Goal: Navigation & Orientation: Go to known website

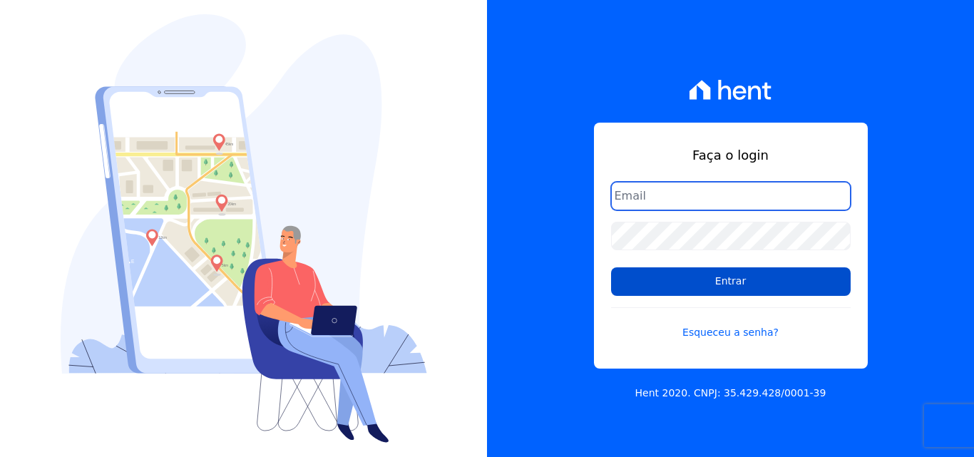
type input "comercialadm2@fontanive.com.br"
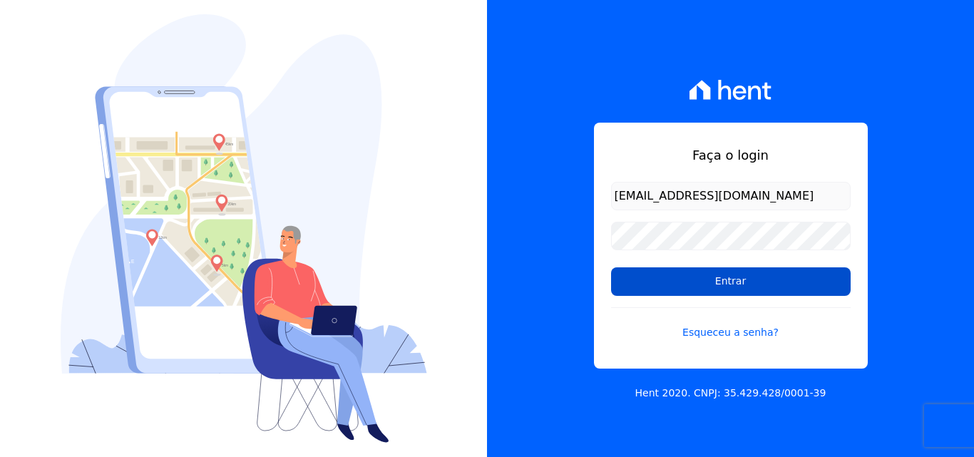
click at [726, 284] on input "Entrar" at bounding box center [731, 281] width 240 height 29
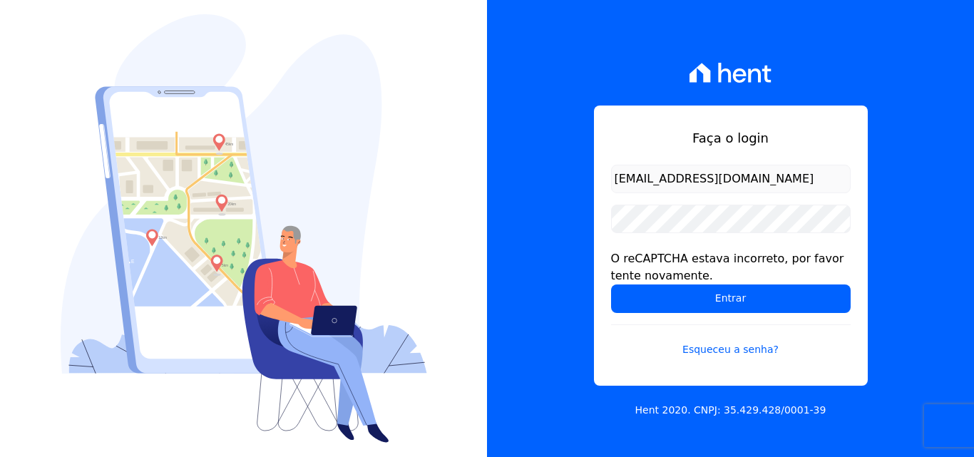
click at [797, 78] on div "Faça o login comercialadm2@fontanive.com.br O reCAPTCHA estava incorreto, por f…" at bounding box center [730, 228] width 487 height 457
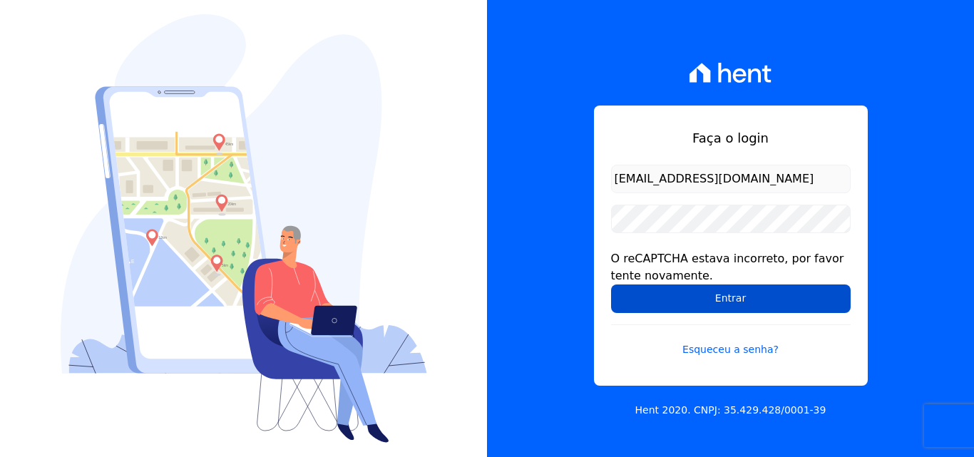
click at [695, 292] on input "Entrar" at bounding box center [731, 299] width 240 height 29
